Goal: Information Seeking & Learning: Check status

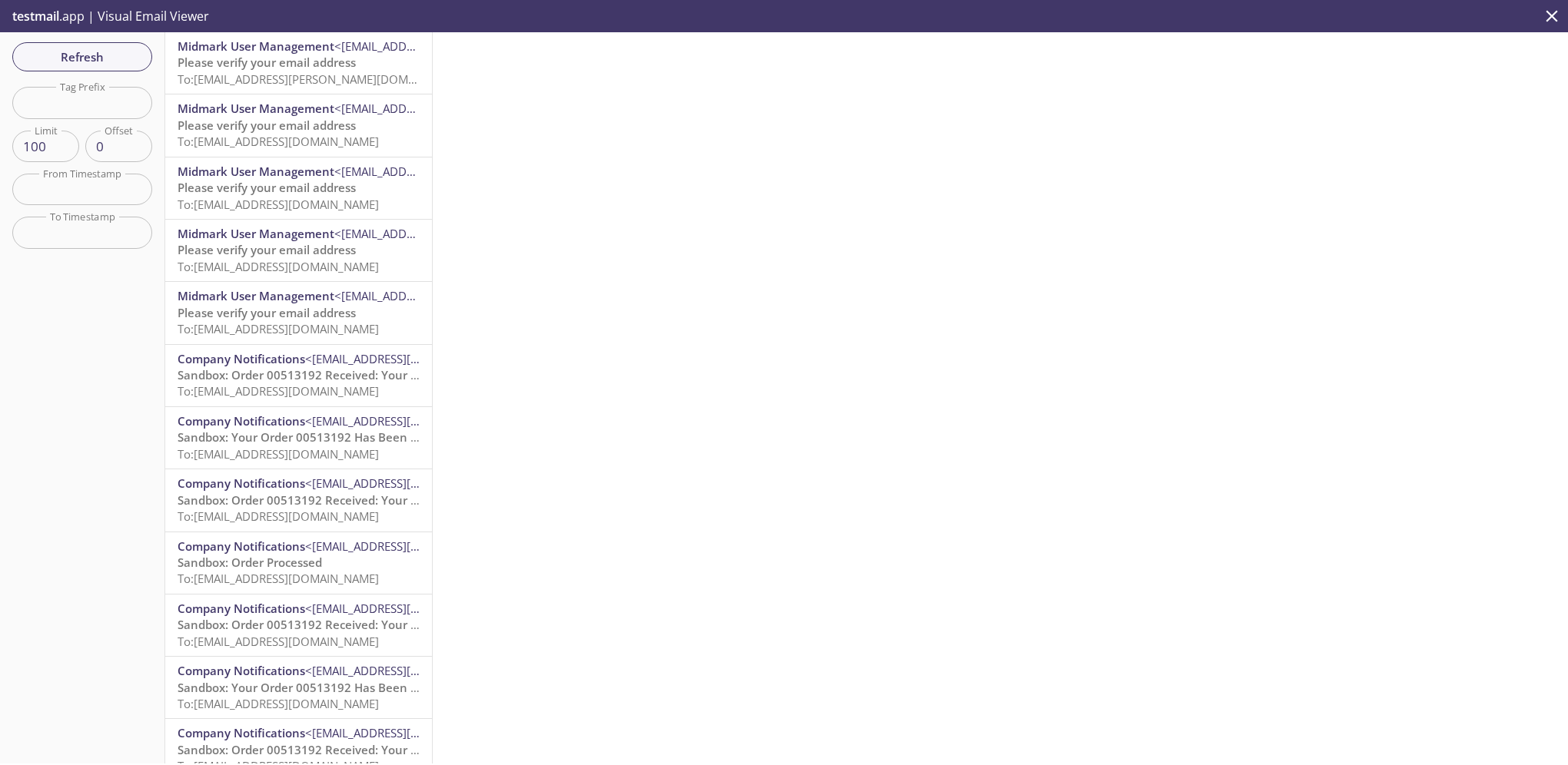
click at [95, 104] on input "text" at bounding box center [82, 102] width 140 height 31
click at [129, 332] on div "Refresh Filters Tag Prefix Tag Prefix Limit 100 Limit Offset 0 Offset From Time…" at bounding box center [82, 398] width 166 height 731
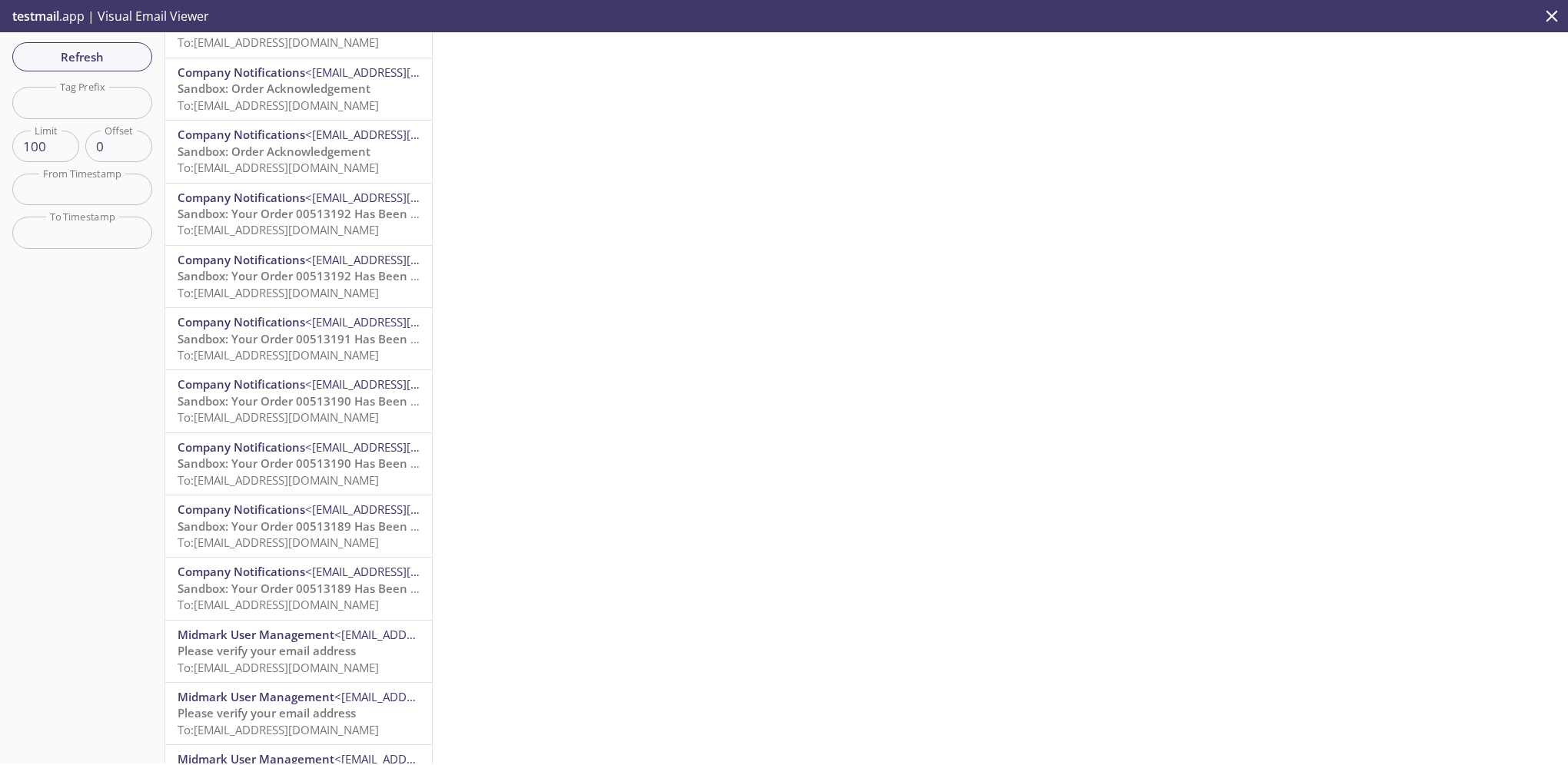
scroll to position [5558, 0]
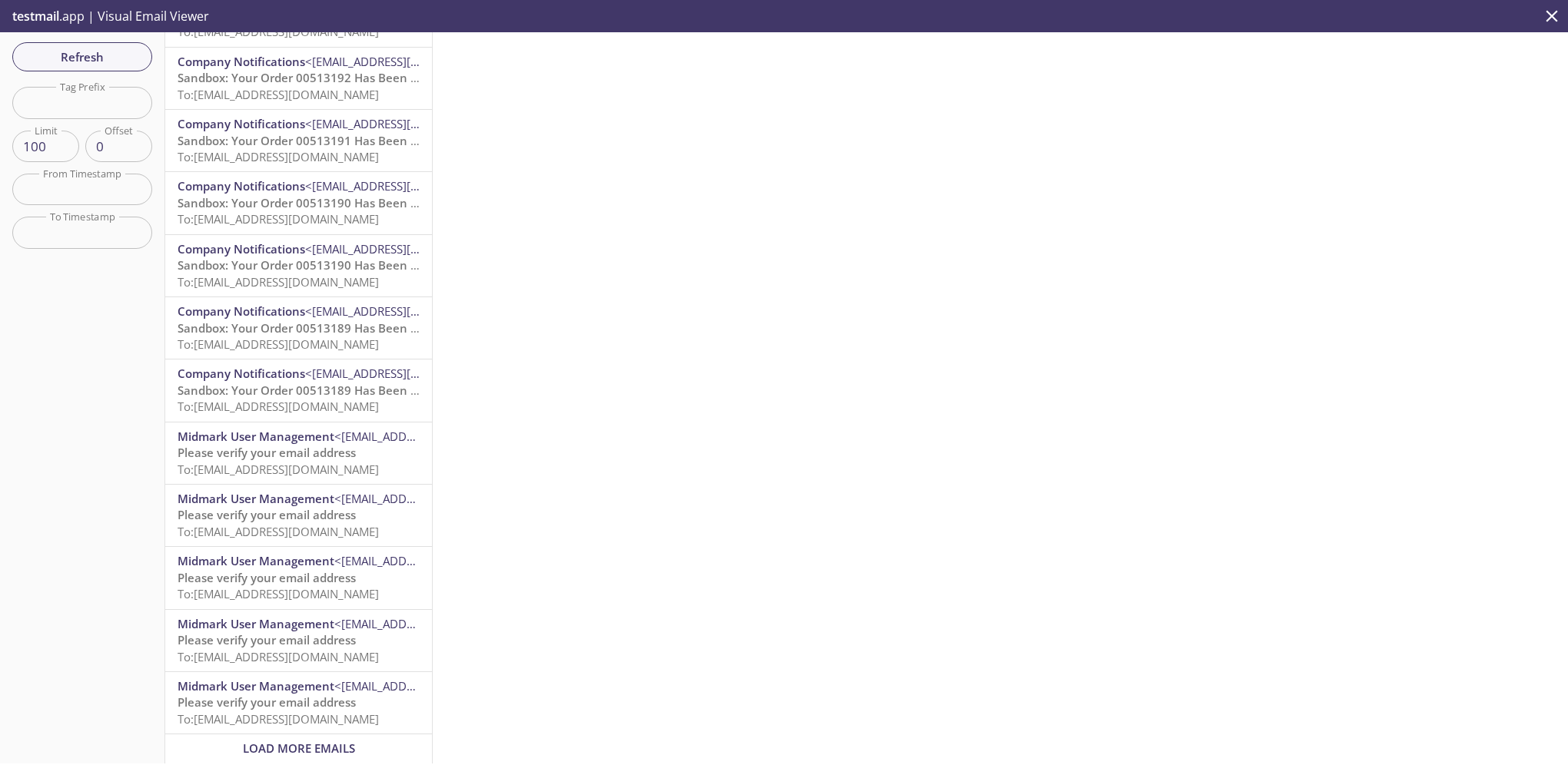
click at [286, 741] on span "Load More Emails" at bounding box center [299, 748] width 112 height 15
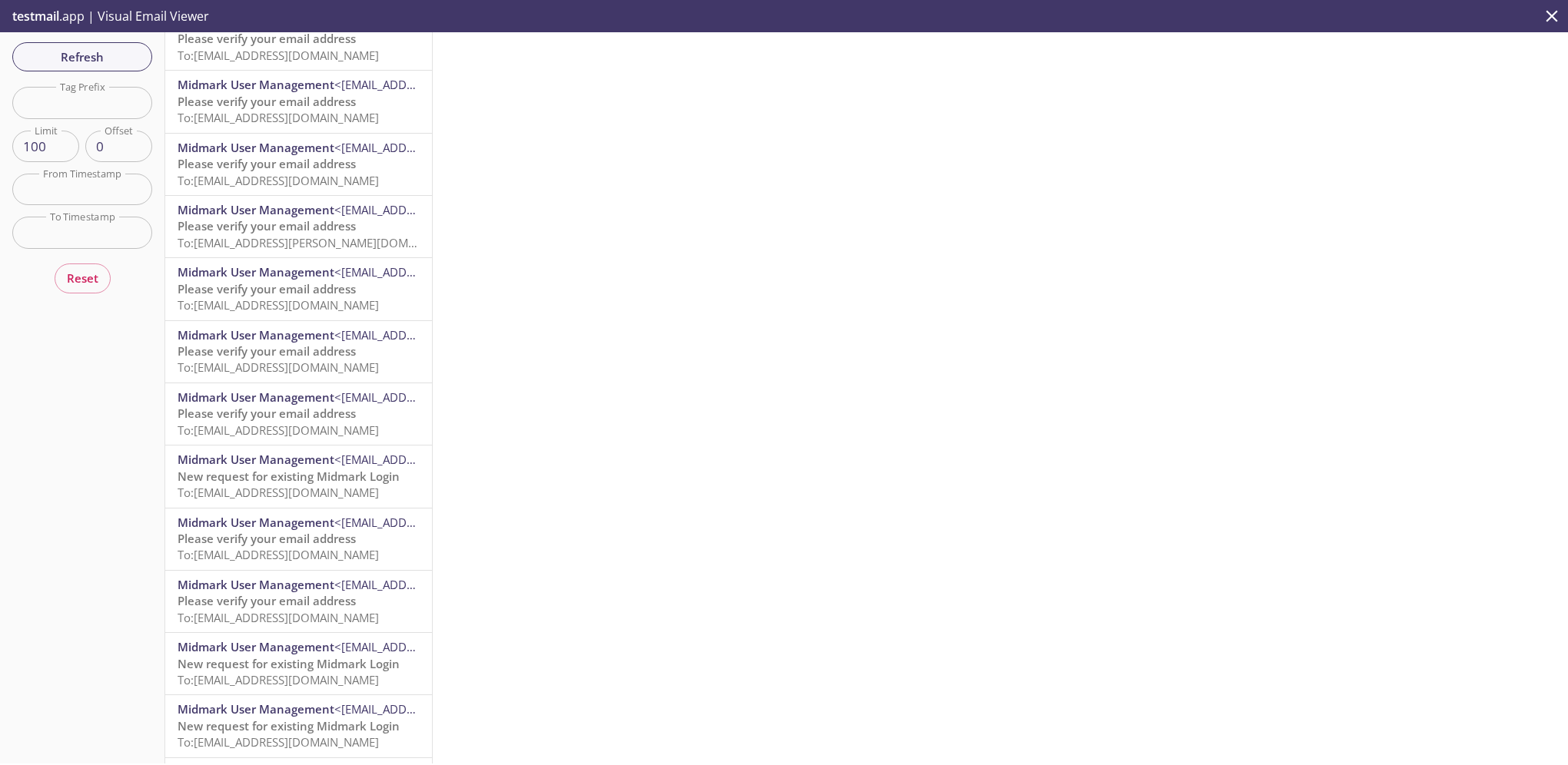
scroll to position [0, 0]
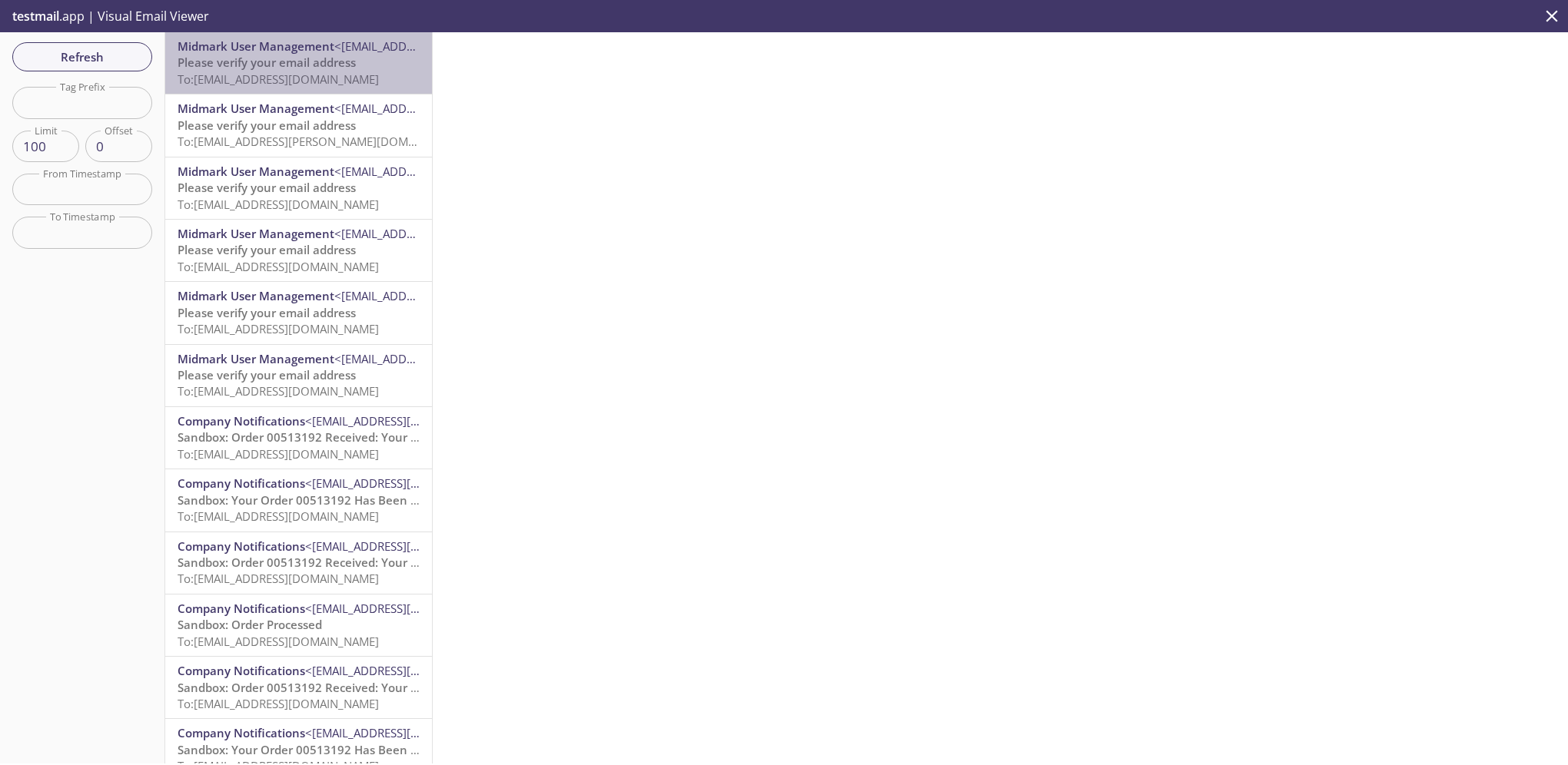
click at [317, 67] on span "Please verify your email address" at bounding box center [266, 62] width 178 height 15
